Goal: Task Accomplishment & Management: Understand process/instructions

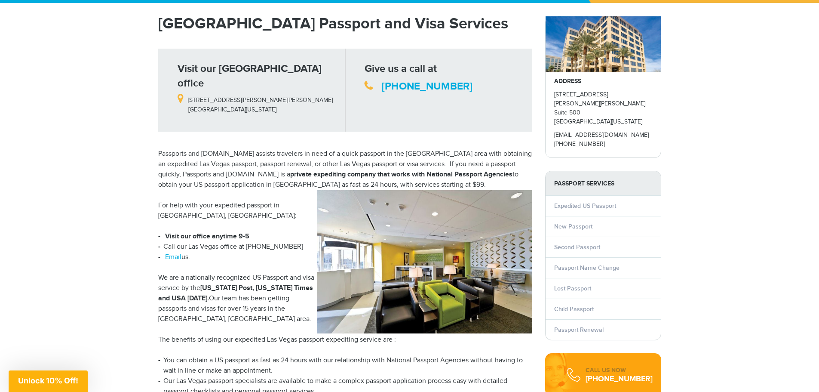
scroll to position [86, 0]
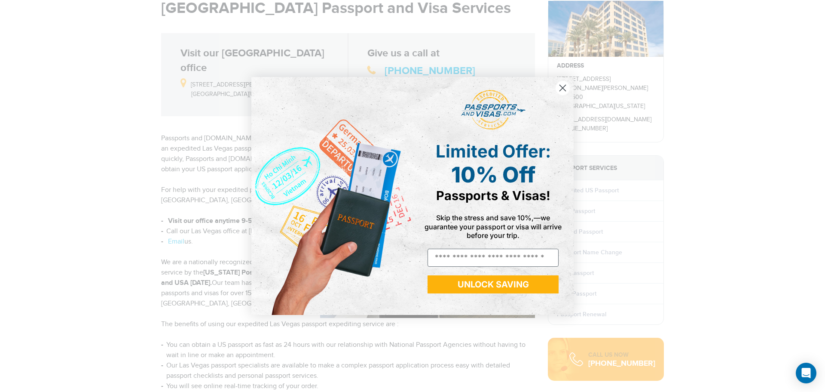
click at [563, 88] on icon "Close dialog" at bounding box center [563, 88] width 6 height 6
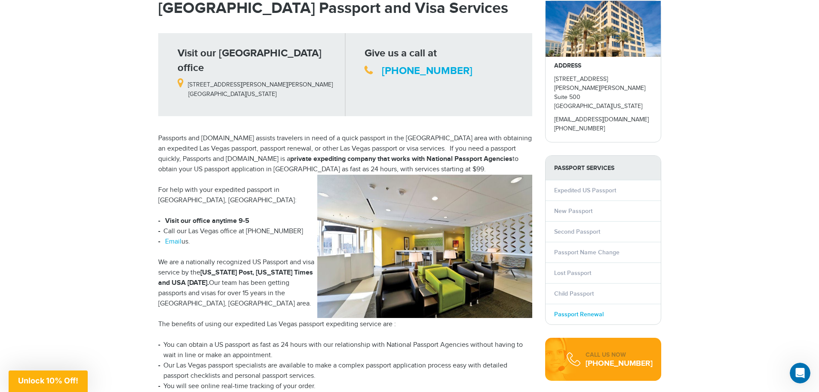
click at [586, 310] on link "Passport Renewal" at bounding box center [578, 313] width 49 height 7
